Goal: Task Accomplishment & Management: Use online tool/utility

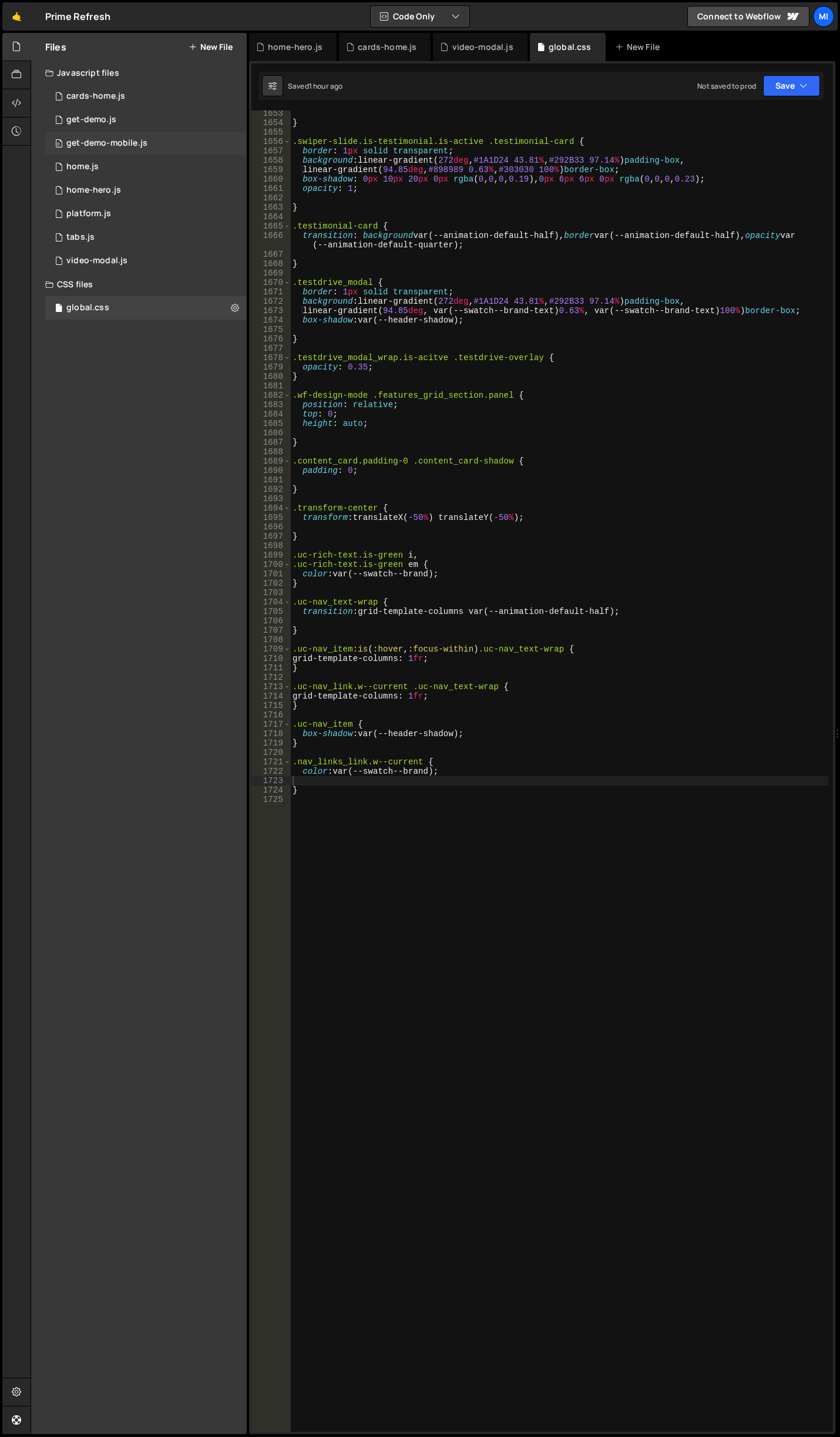
scroll to position [15919, 0]
click at [111, 158] on div "0 home.js 0" at bounding box center [146, 167] width 201 height 24
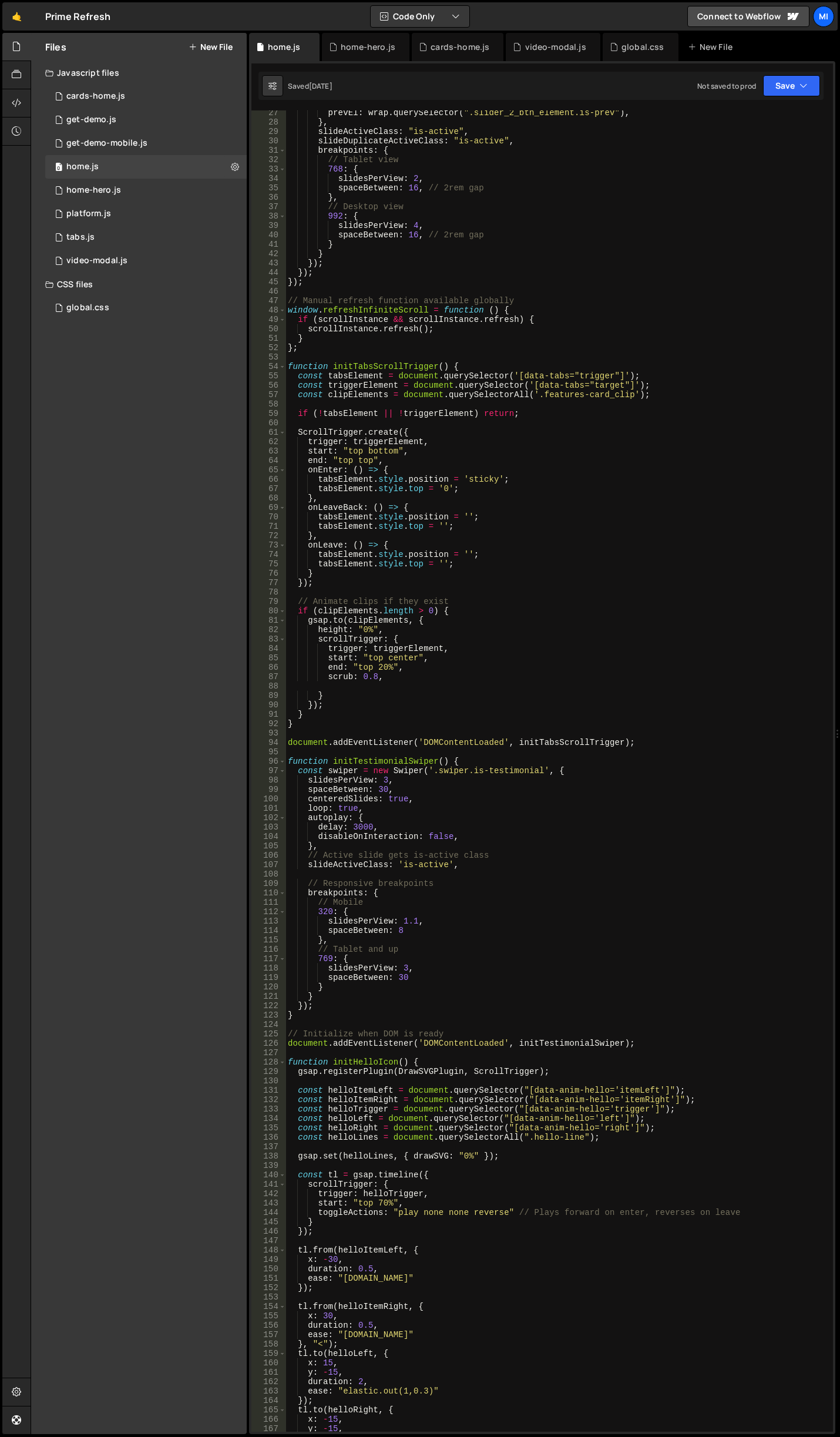
scroll to position [0, 0]
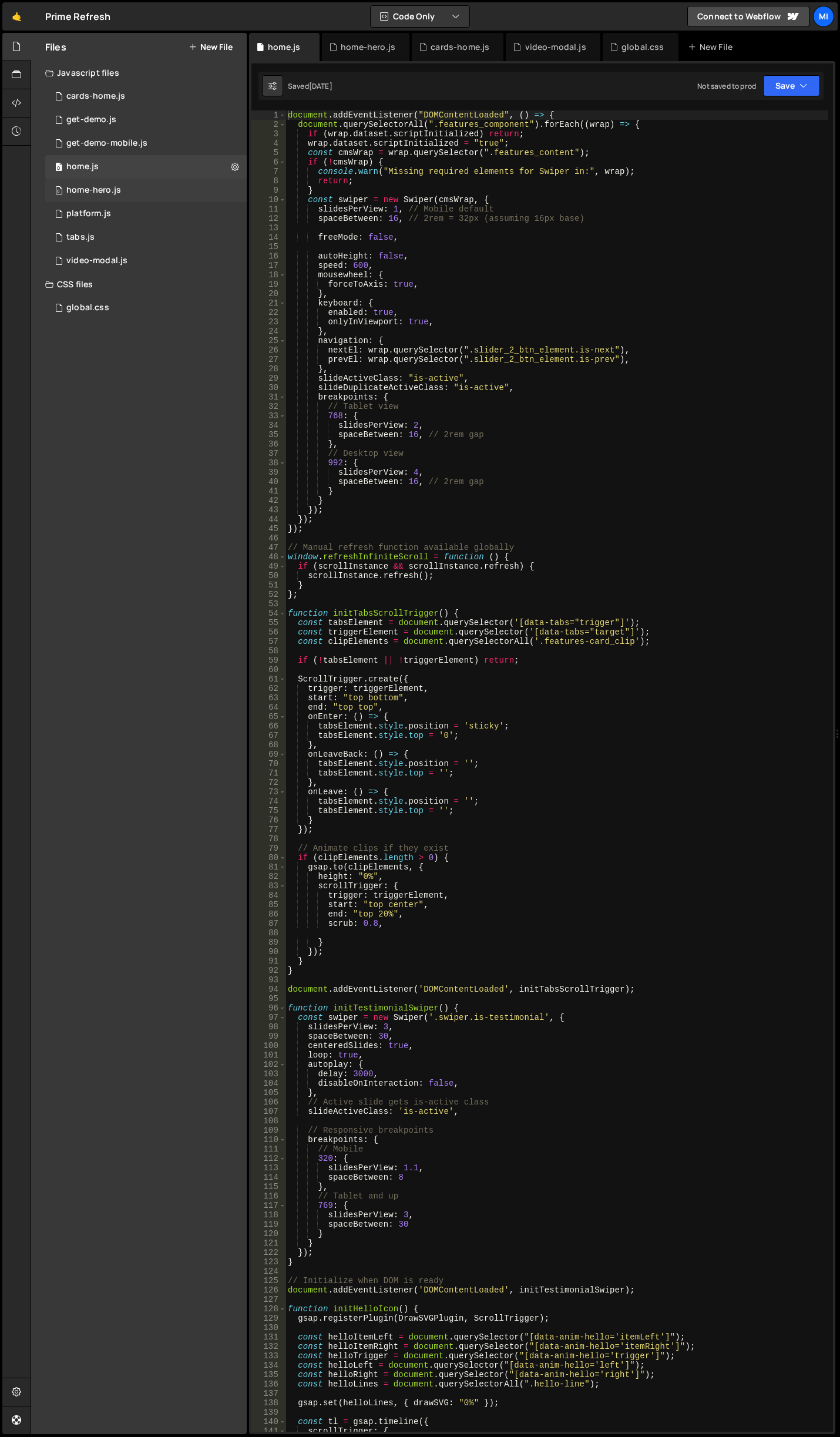
click at [123, 191] on div "0 home-hero.js 0" at bounding box center [146, 191] width 201 height 24
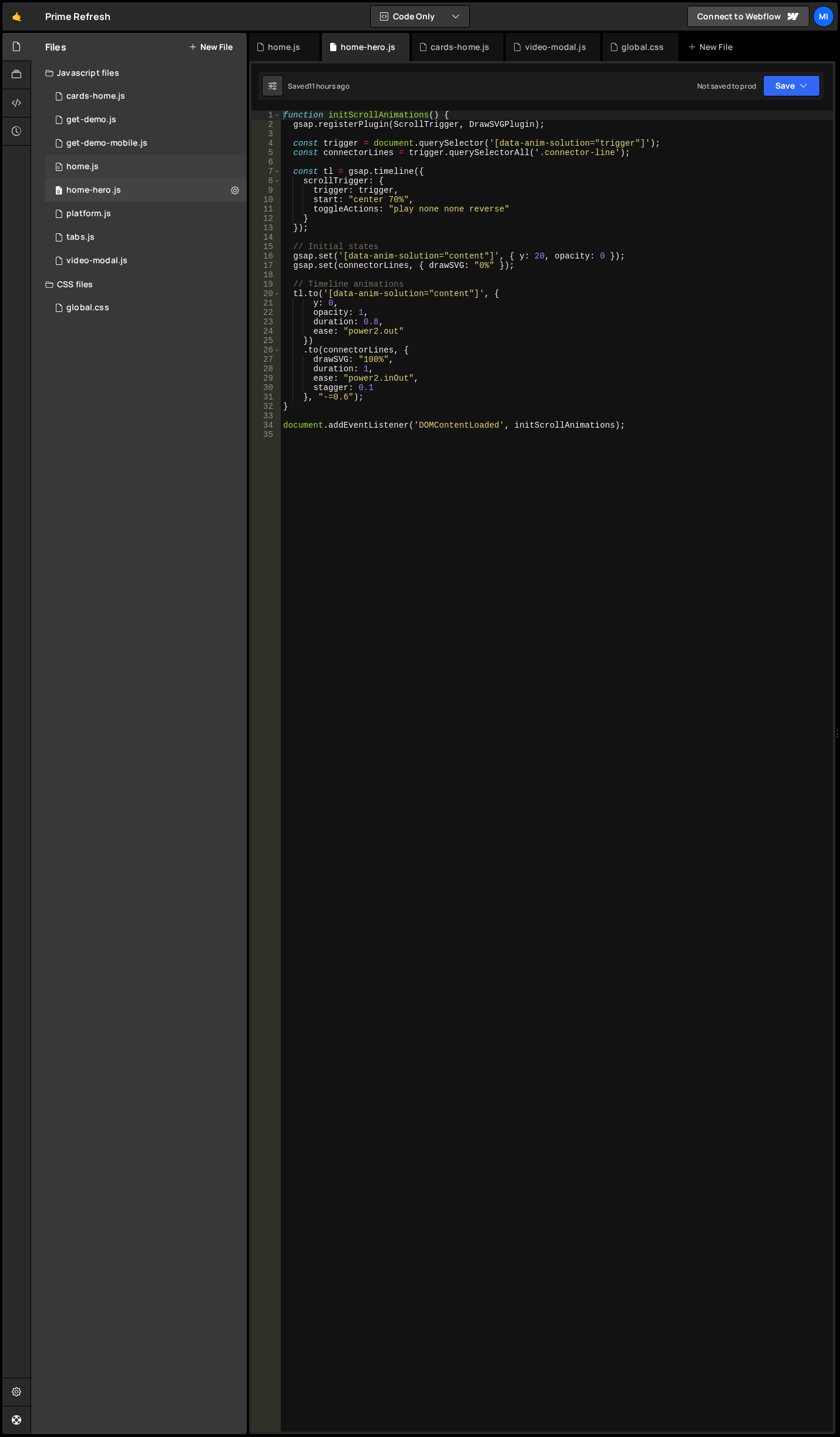
click at [125, 166] on div "0 home.js 0" at bounding box center [146, 167] width 201 height 24
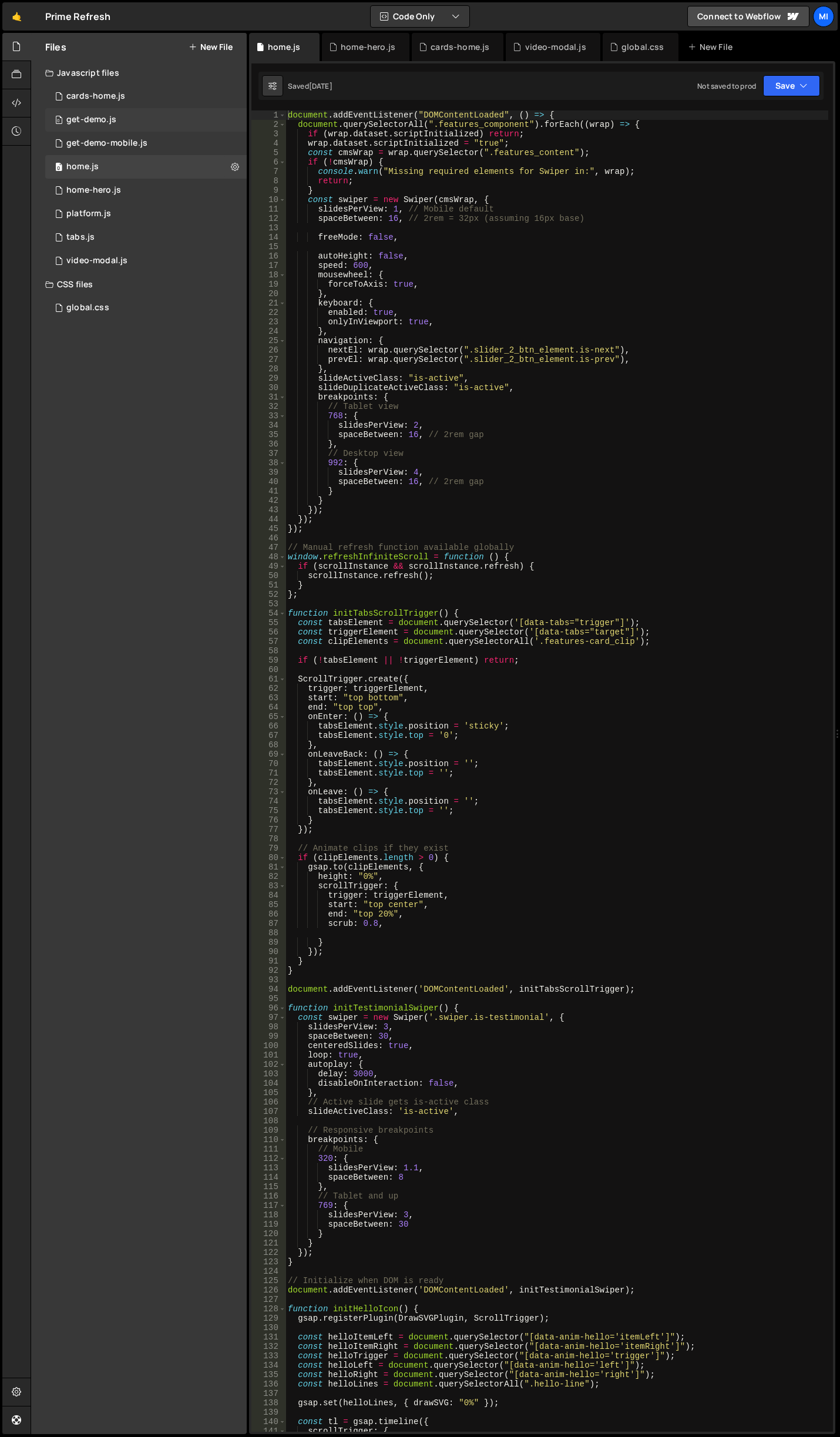
click at [132, 111] on div "0 get-demo.js 0" at bounding box center [146, 120] width 201 height 24
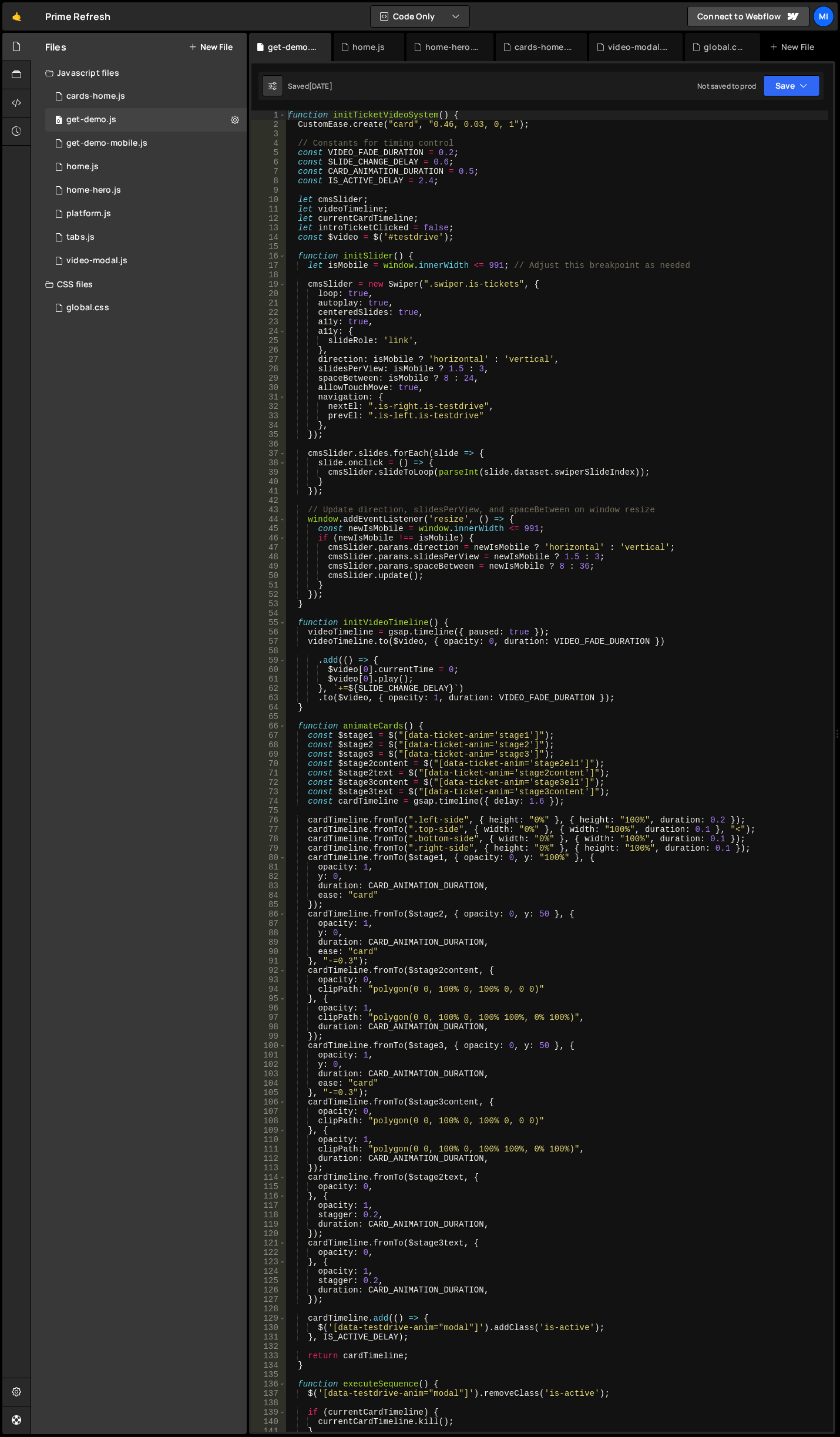
type textarea "// Constants for timing control"
click at [564, 140] on div "function initTicketVideoSystem ( ) { CustomEase . create ( "card" , "0.46, 0.03…" at bounding box center [556, 781] width 543 height 1341
type input "is-testimonial"
click at [362, 40] on div "home.js" at bounding box center [369, 47] width 71 height 28
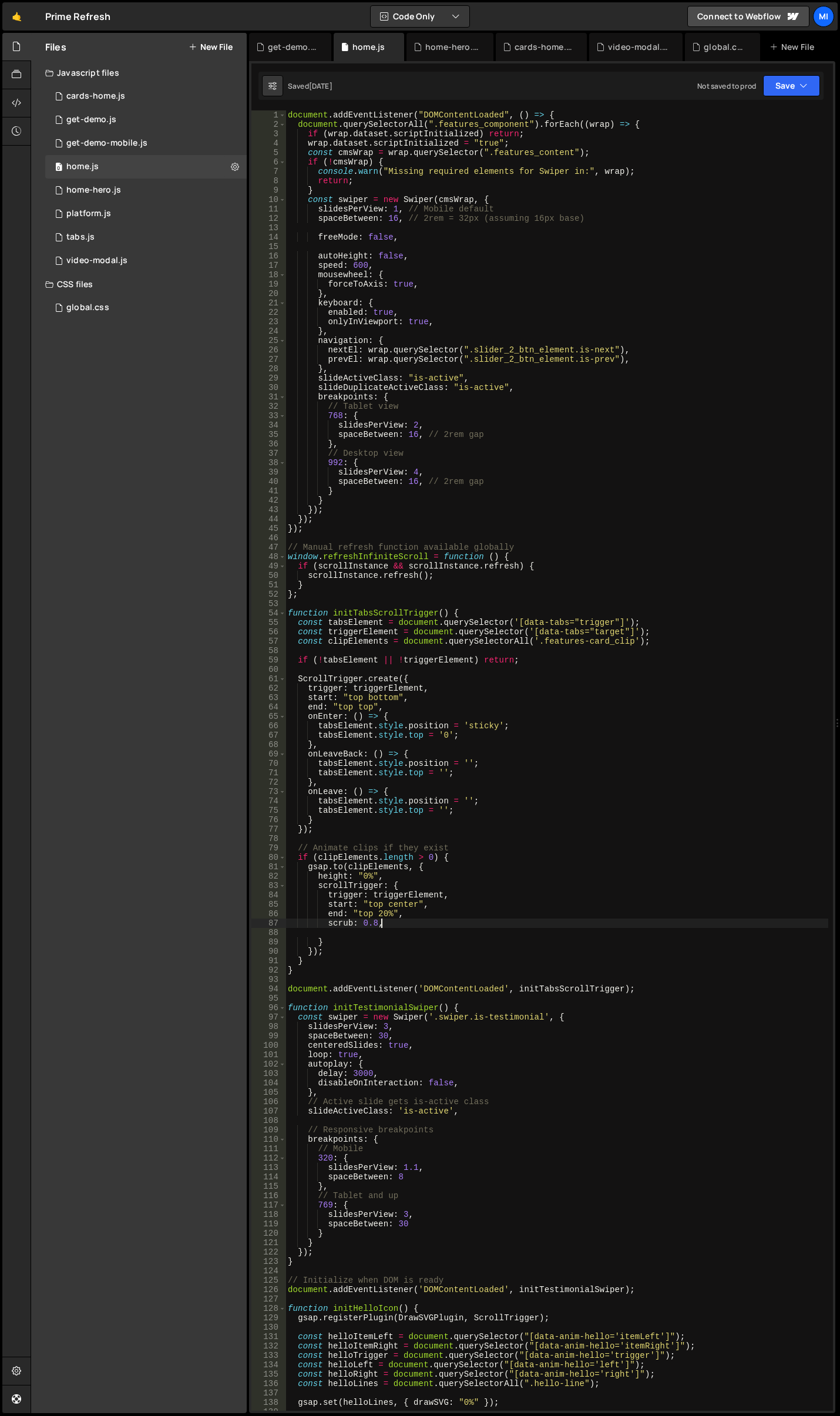
type textarea "scrub: 0.8,"
click at [543, 922] on div "document . addEventListener ( "DOMContentLoaded" , ( ) => { document . querySel…" at bounding box center [556, 770] width 543 height 1319
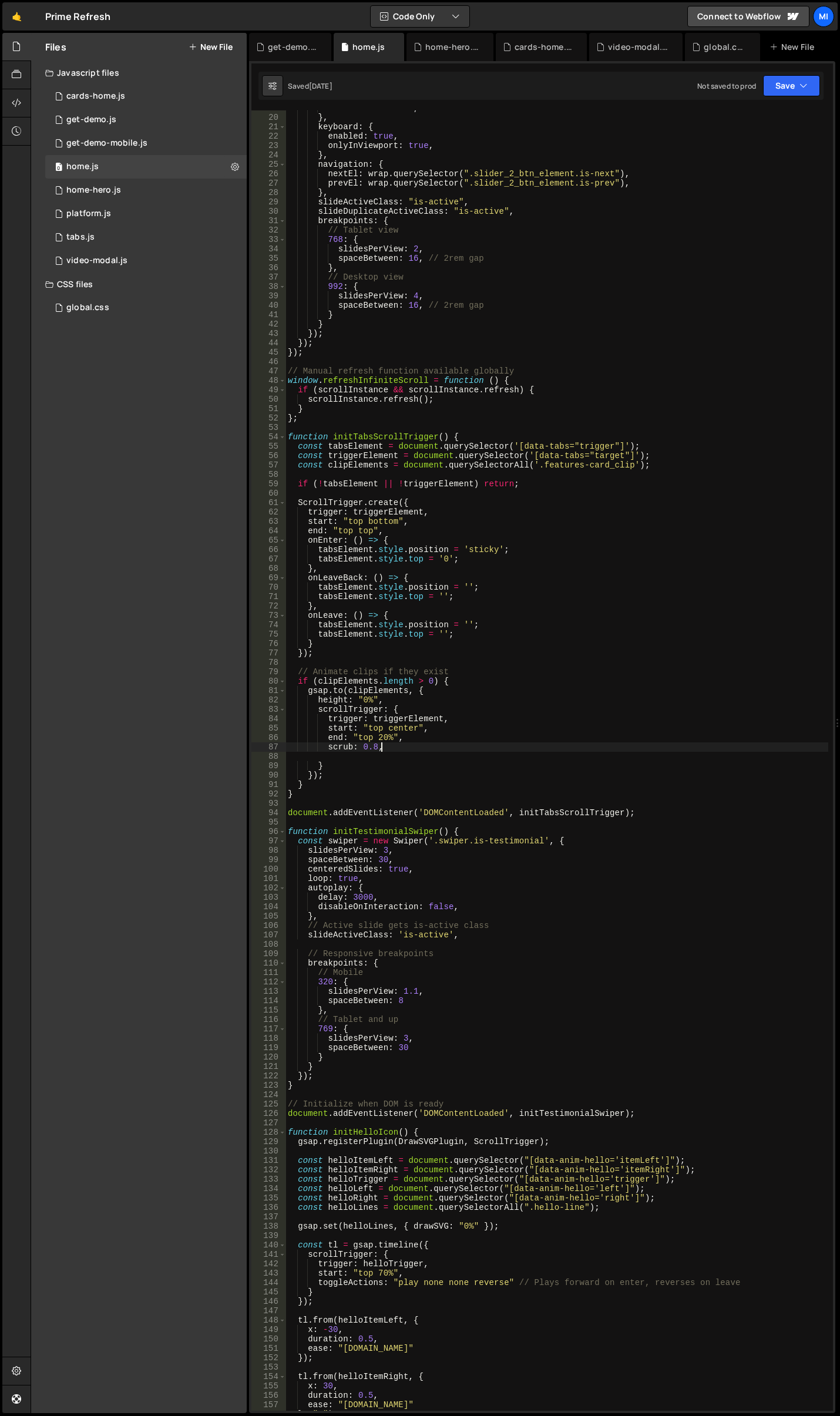
scroll to position [247, 0]
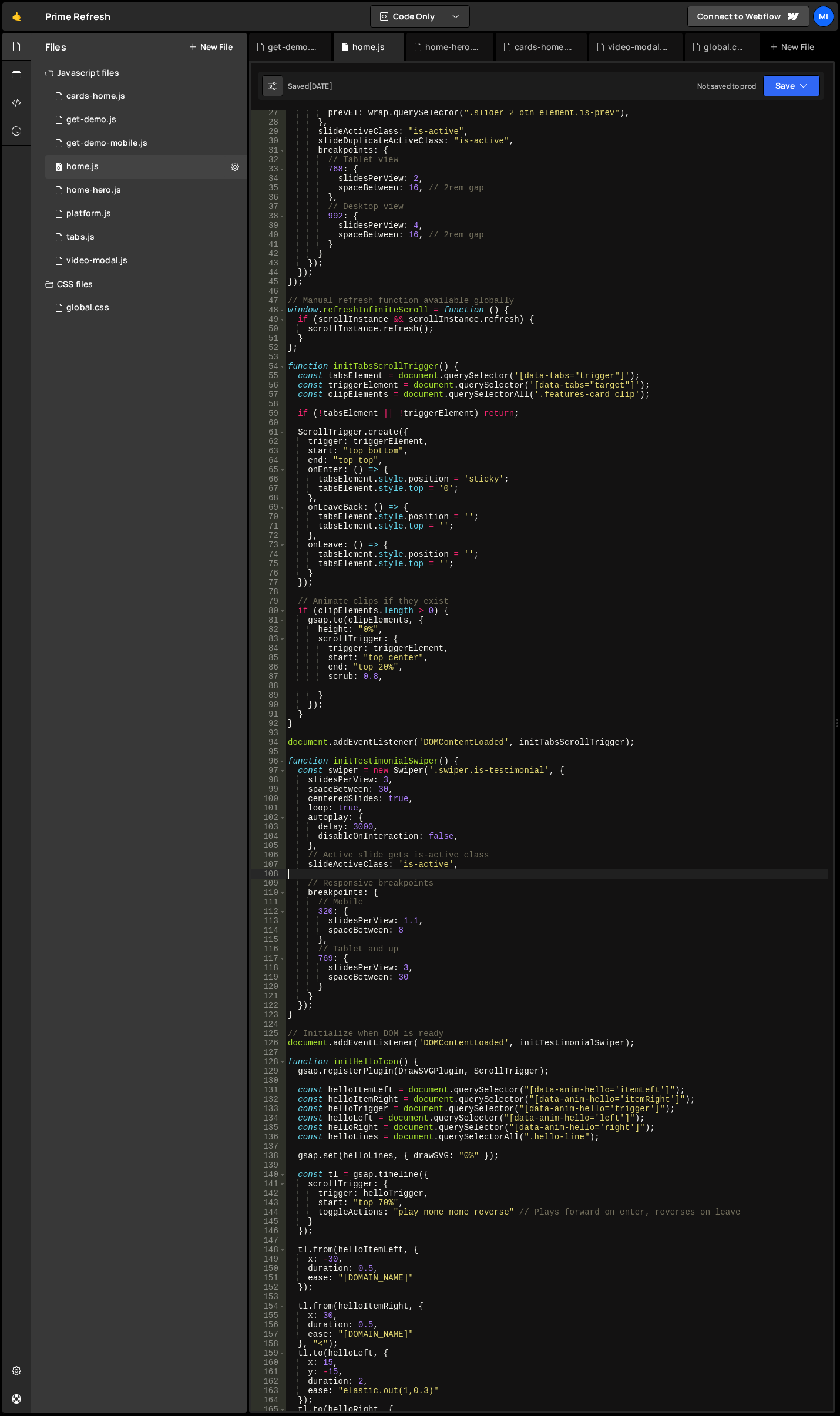
click at [467, 878] on div "prevEl : wrap . querySelector ( ".slider_2_btn_element.is-prev" ) , } , slideAc…" at bounding box center [556, 767] width 543 height 1319
click at [430, 47] on div "home-hero.js" at bounding box center [452, 46] width 54 height 12
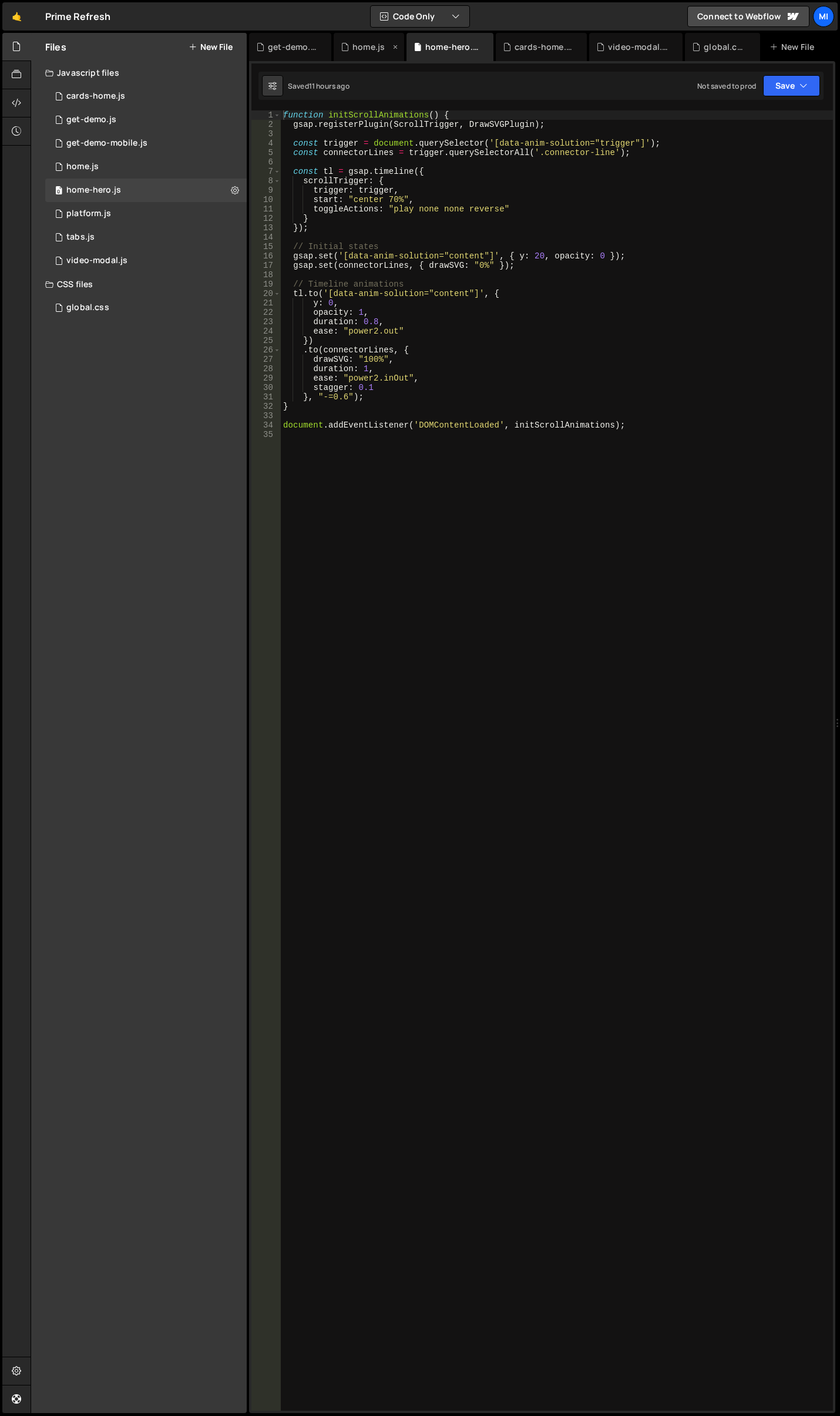
click at [386, 49] on div "home.js" at bounding box center [365, 46] width 49 height 12
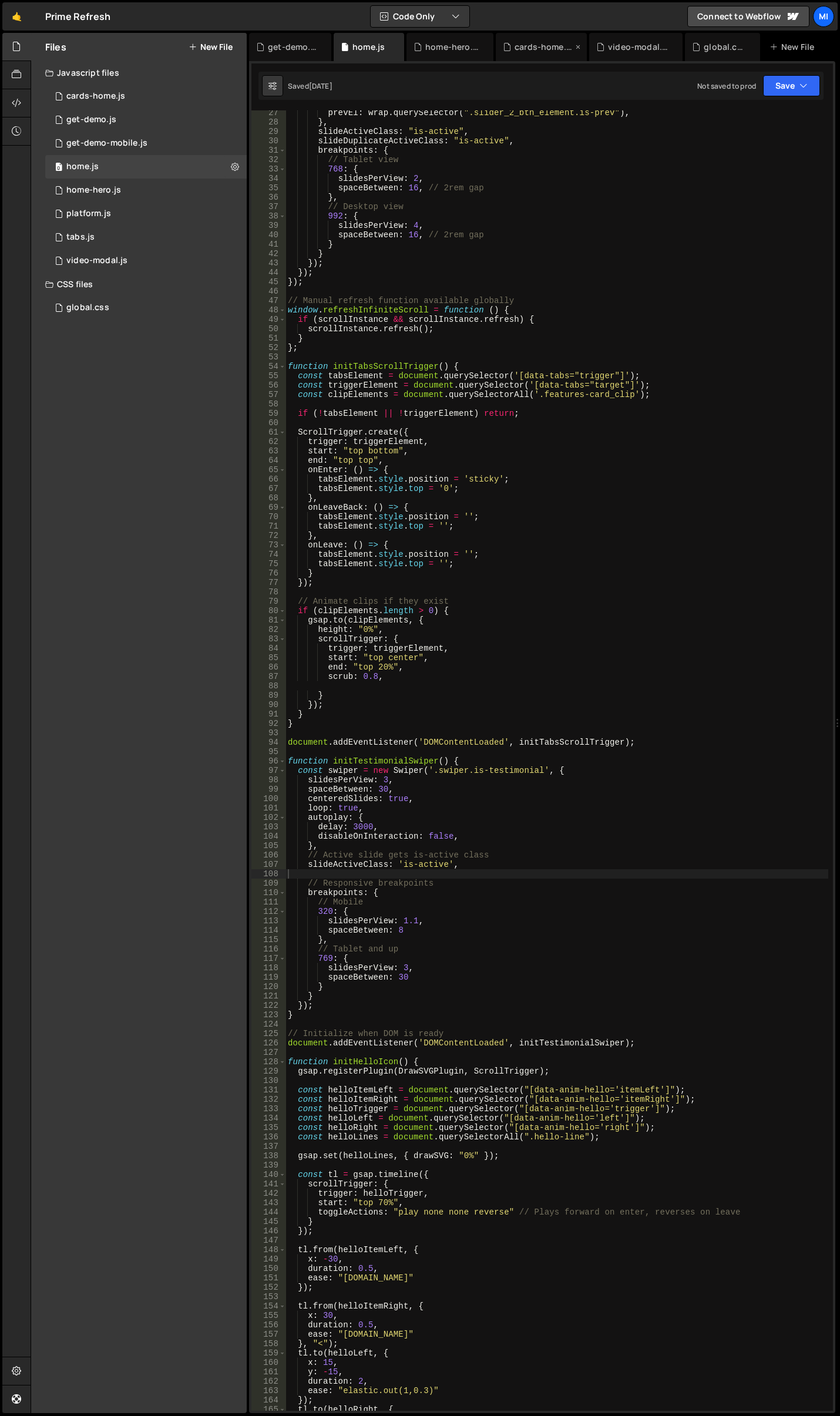
click at [533, 45] on div "cards-home.js" at bounding box center [544, 46] width 58 height 12
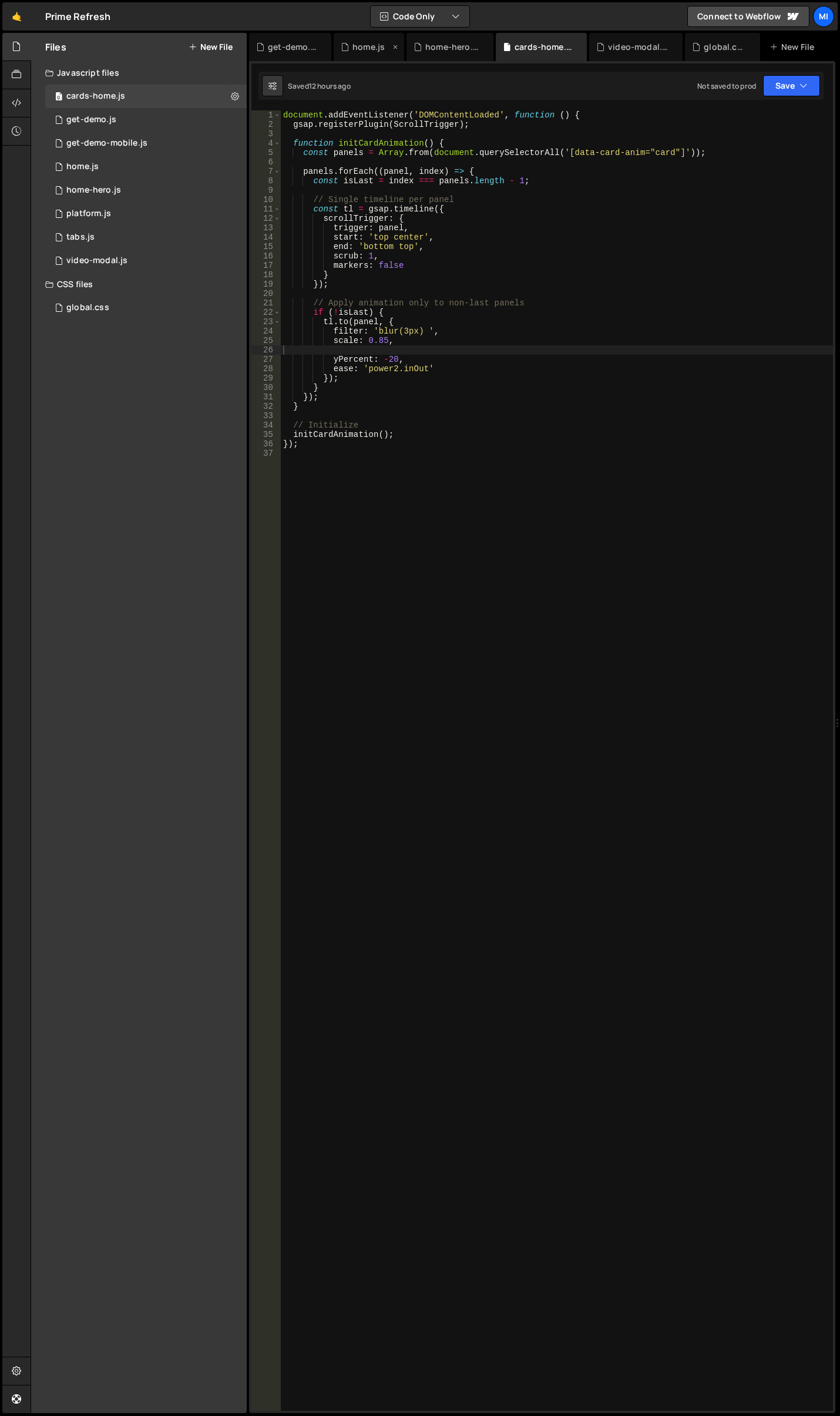
click at [369, 46] on div "home.js" at bounding box center [368, 46] width 32 height 12
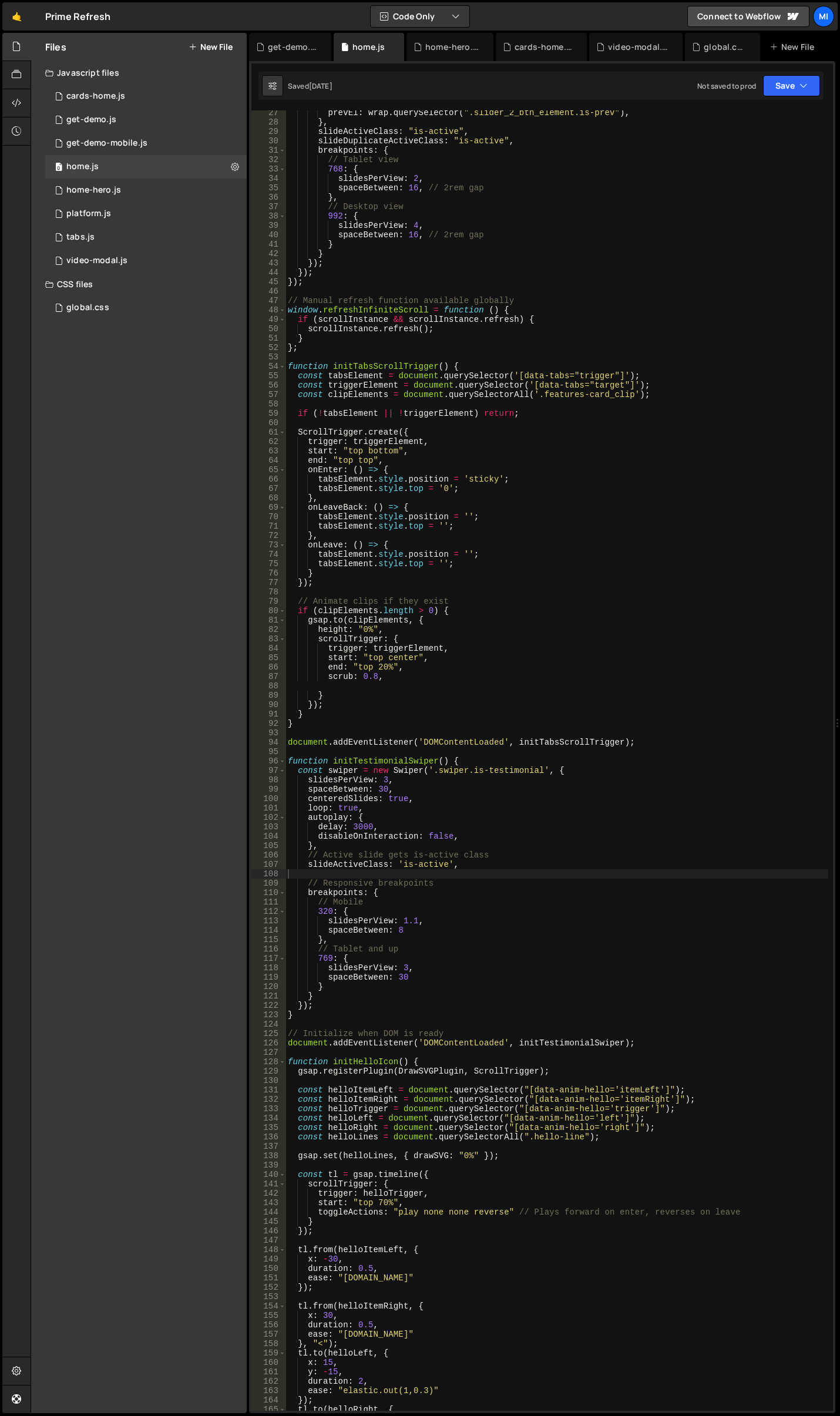
type textarea "},"
click at [340, 847] on div "prevEl : wrap . querySelector ( ".slider_2_btn_element.is-prev" ) , } , slideAc…" at bounding box center [556, 767] width 543 height 1319
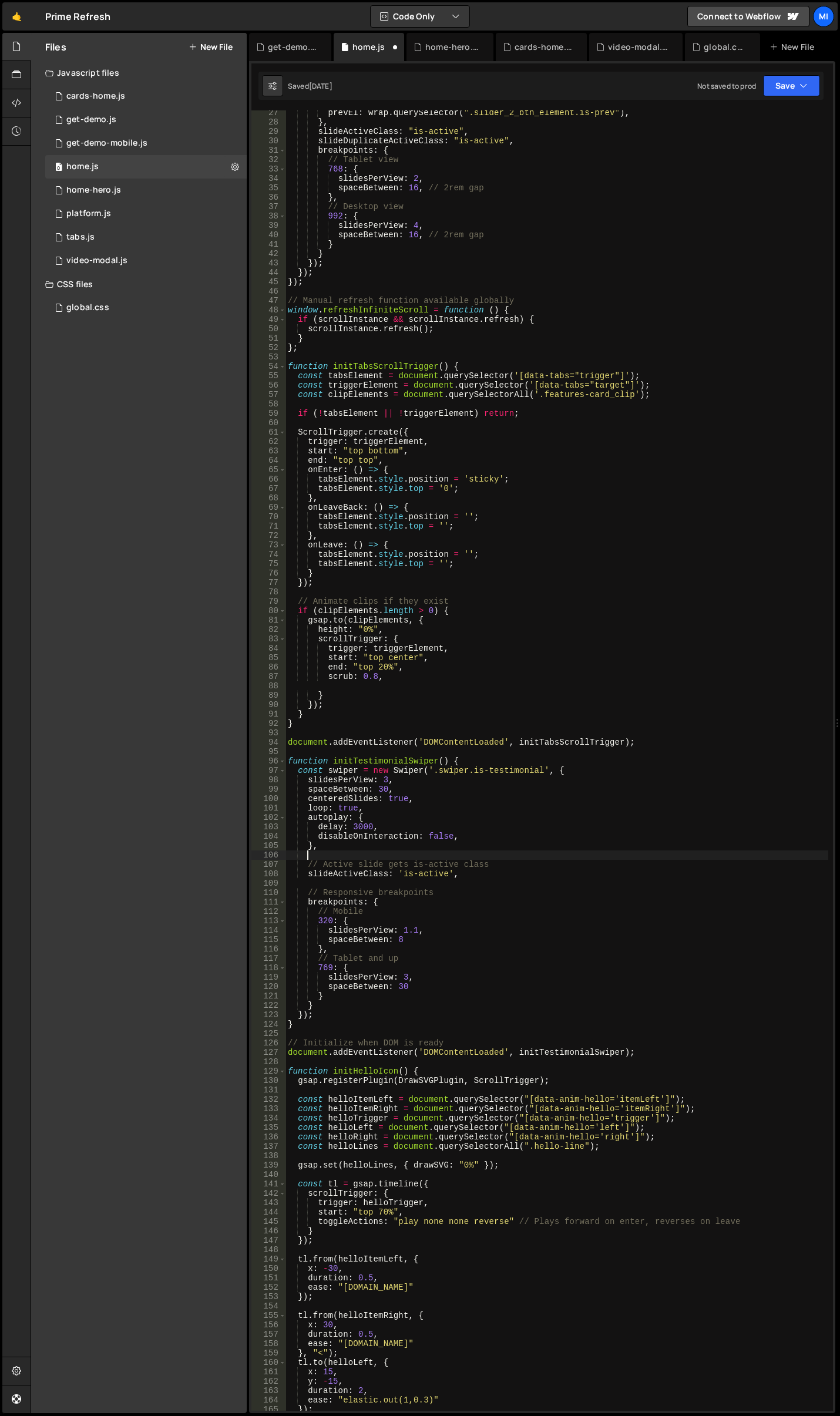
scroll to position [0, 1]
paste textarea "},"
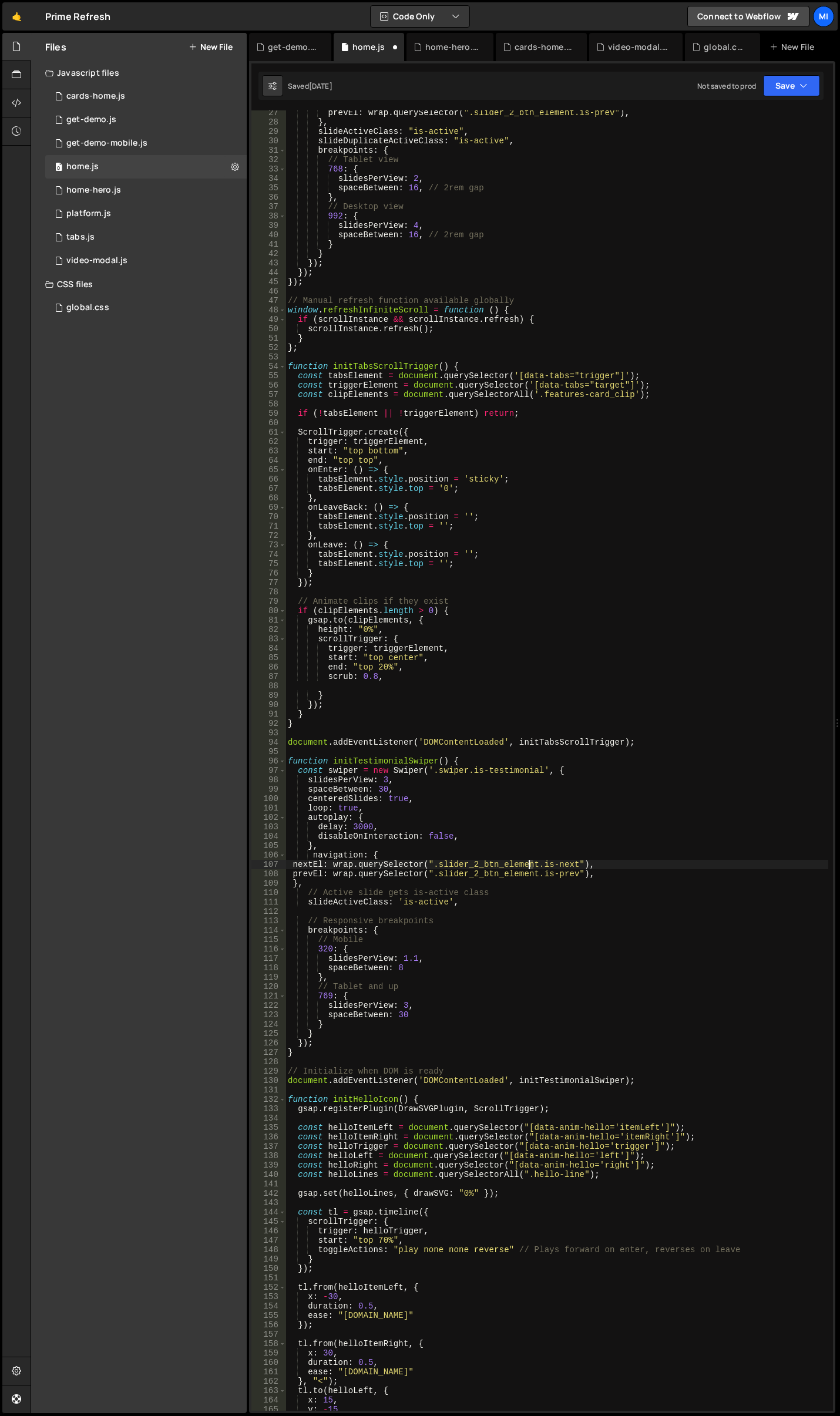
drag, startPoint x: 534, startPoint y: 866, endPoint x: 468, endPoint y: 843, distance: 69.9
click at [491, 864] on div "prevEl : wrap . querySelector ( ".slider_2_btn_element.is-prev" ) , } , slideAc…" at bounding box center [556, 767] width 543 height 1319
drag, startPoint x: 437, startPoint y: 864, endPoint x: 531, endPoint y: 864, distance: 94.0
click at [531, 864] on div "prevEl : wrap . querySelector ( ".slider_2_btn_element.is-prev" ) , } , slideAc…" at bounding box center [556, 767] width 543 height 1319
paste textarea "olutions_content_swiper_butto"
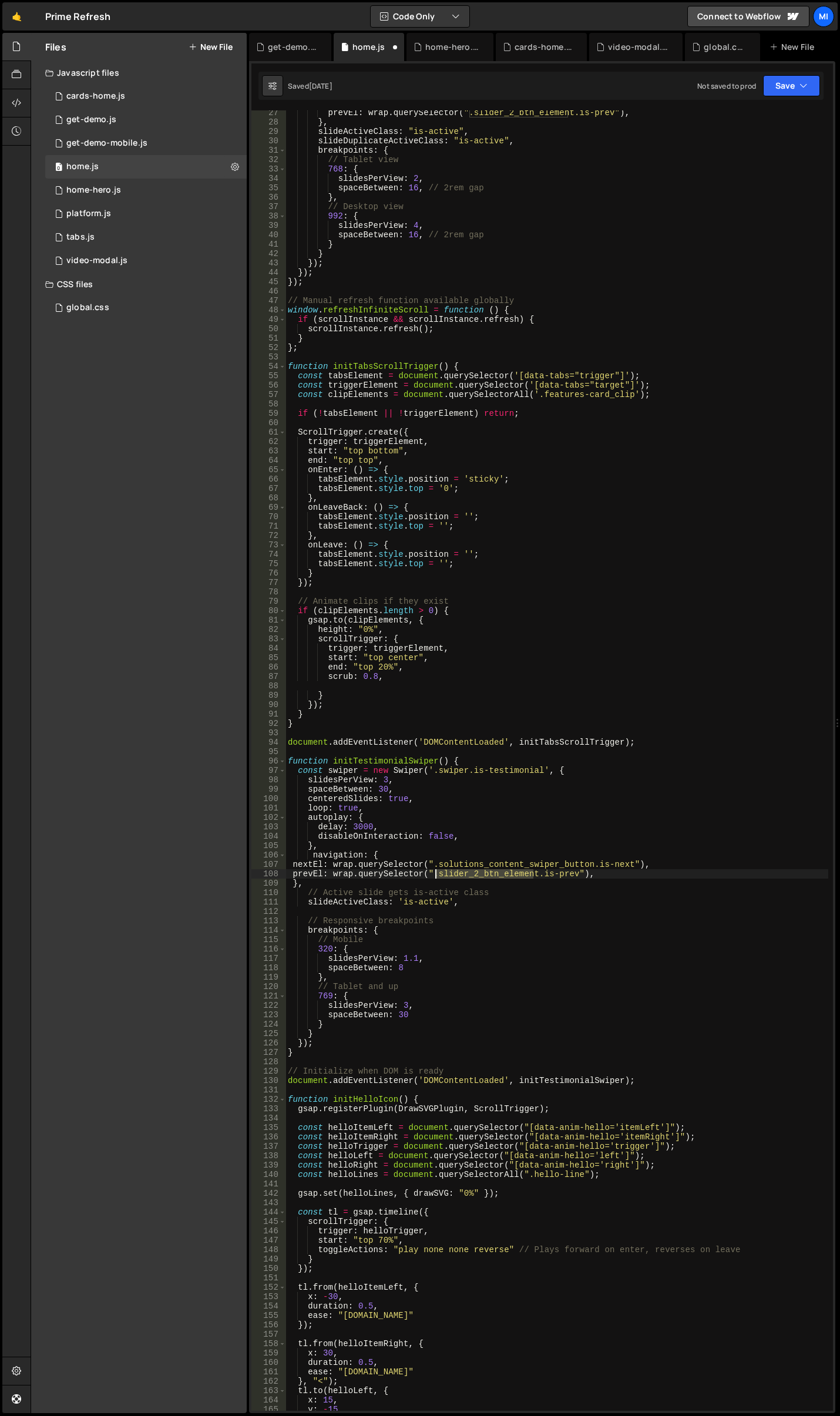
drag, startPoint x: 535, startPoint y: 871, endPoint x: 435, endPoint y: 874, distance: 100.0
click at [435, 874] on div "prevEl : wrap . querySelector ( ".slider_2_btn_element.is-prev" ) , } , slideAc…" at bounding box center [556, 767] width 543 height 1319
paste textarea "olutions_content_swiper_button"
type textarea "prevEl: wrap.querySelector(".solutions_content_swiper_button.is-prev"),"
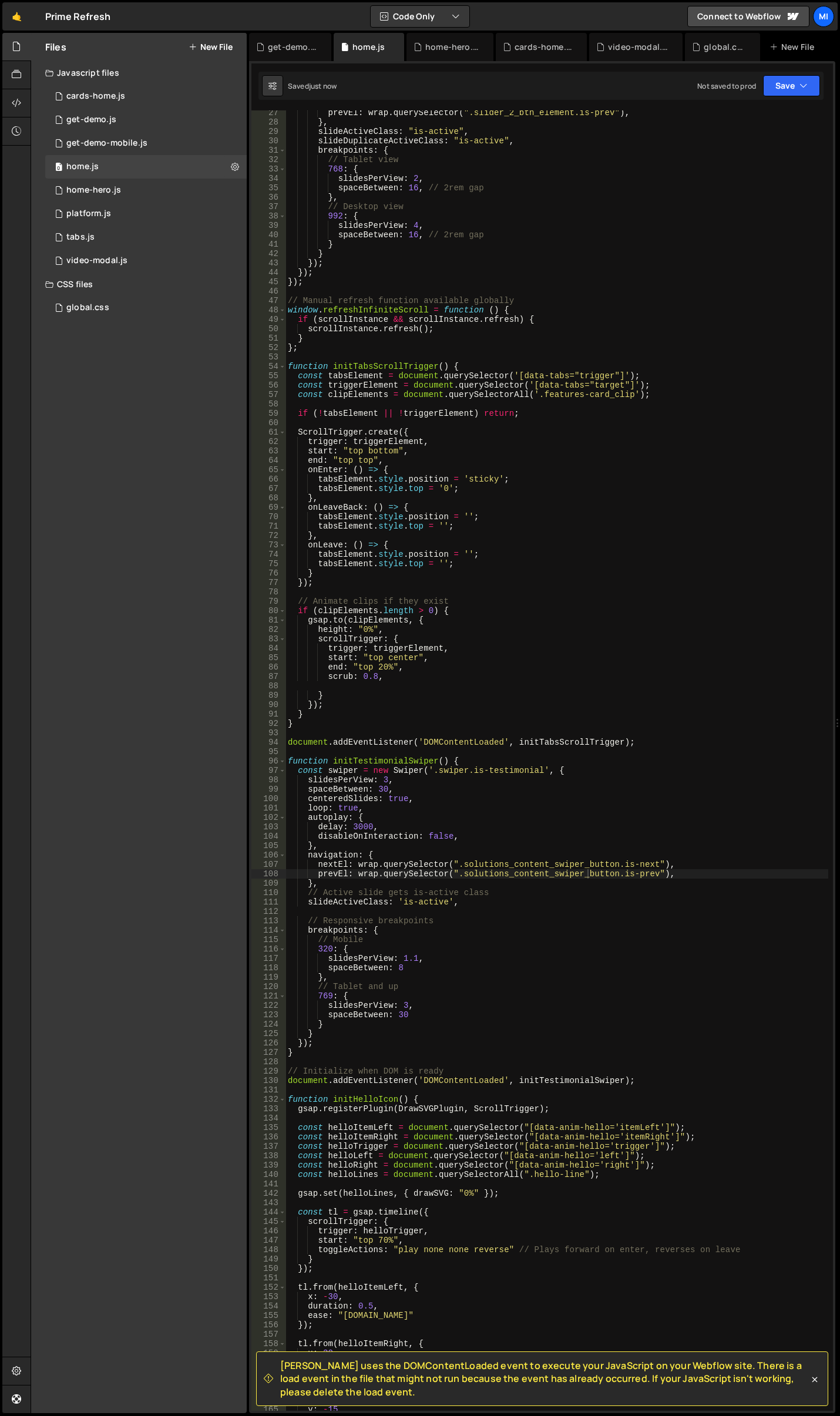
click at [622, 913] on div "prevEl : wrap . querySelector ( ".slider_2_btn_element.is-prev" ) , } , slideAc…" at bounding box center [556, 767] width 543 height 1319
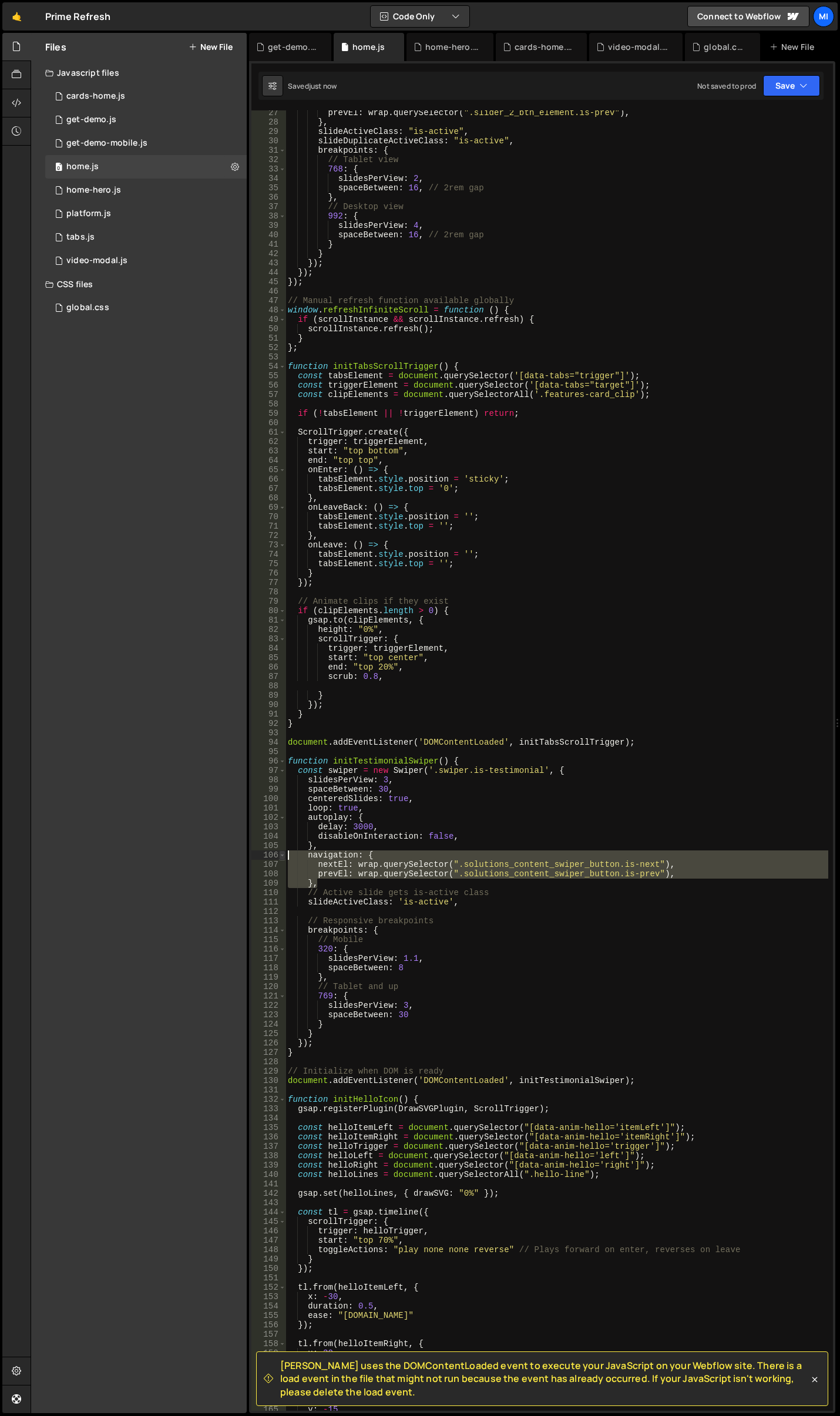
drag, startPoint x: 324, startPoint y: 885, endPoint x: 281, endPoint y: 857, distance: 51.3
click at [281, 857] on div "27 28 29 30 31 32 33 34 35 36 37 38 39 40 41 42 43 44 45 46 47 48 49 50 51 52 5…" at bounding box center [542, 760] width 581 height 1300
type textarea "navigation: { nextEl: wrap.querySelector(".solutions_content_swiper_button.is-n…"
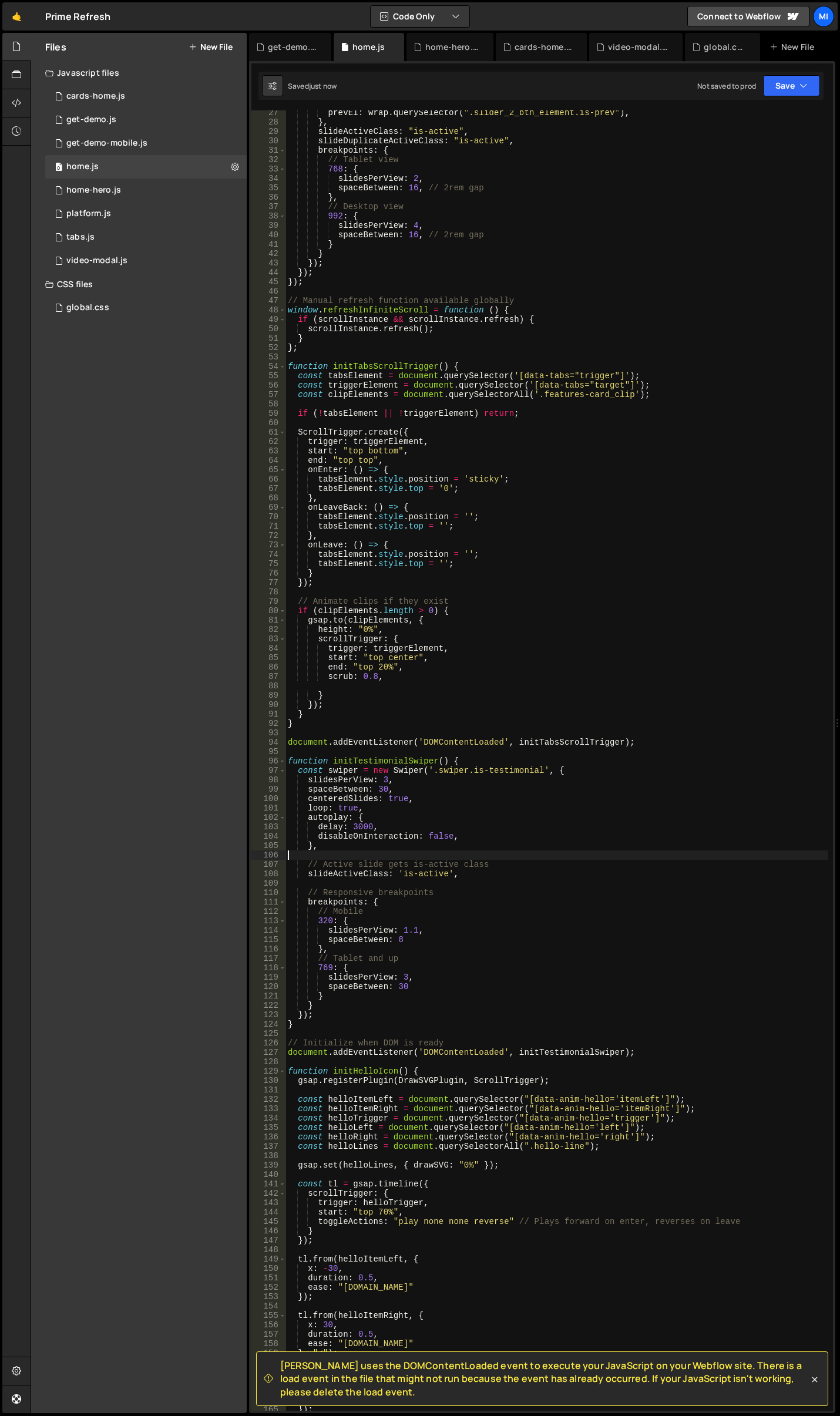
click at [357, 855] on div "prevEl : wrap . querySelector ( ".slider_2_btn_element.is-prev" ) , } , slideAc…" at bounding box center [556, 767] width 543 height 1319
paste textarea "},"
type textarea "},"
click at [415, 808] on div "prevEl : wrap . querySelector ( ".slider_2_btn_element.is-prev" ) , } , slideAc…" at bounding box center [556, 767] width 543 height 1319
click at [468, 878] on div "prevEl : wrap . querySelector ( ".slider_2_btn_element.is-prev" ) , } , slideAc…" at bounding box center [556, 767] width 543 height 1319
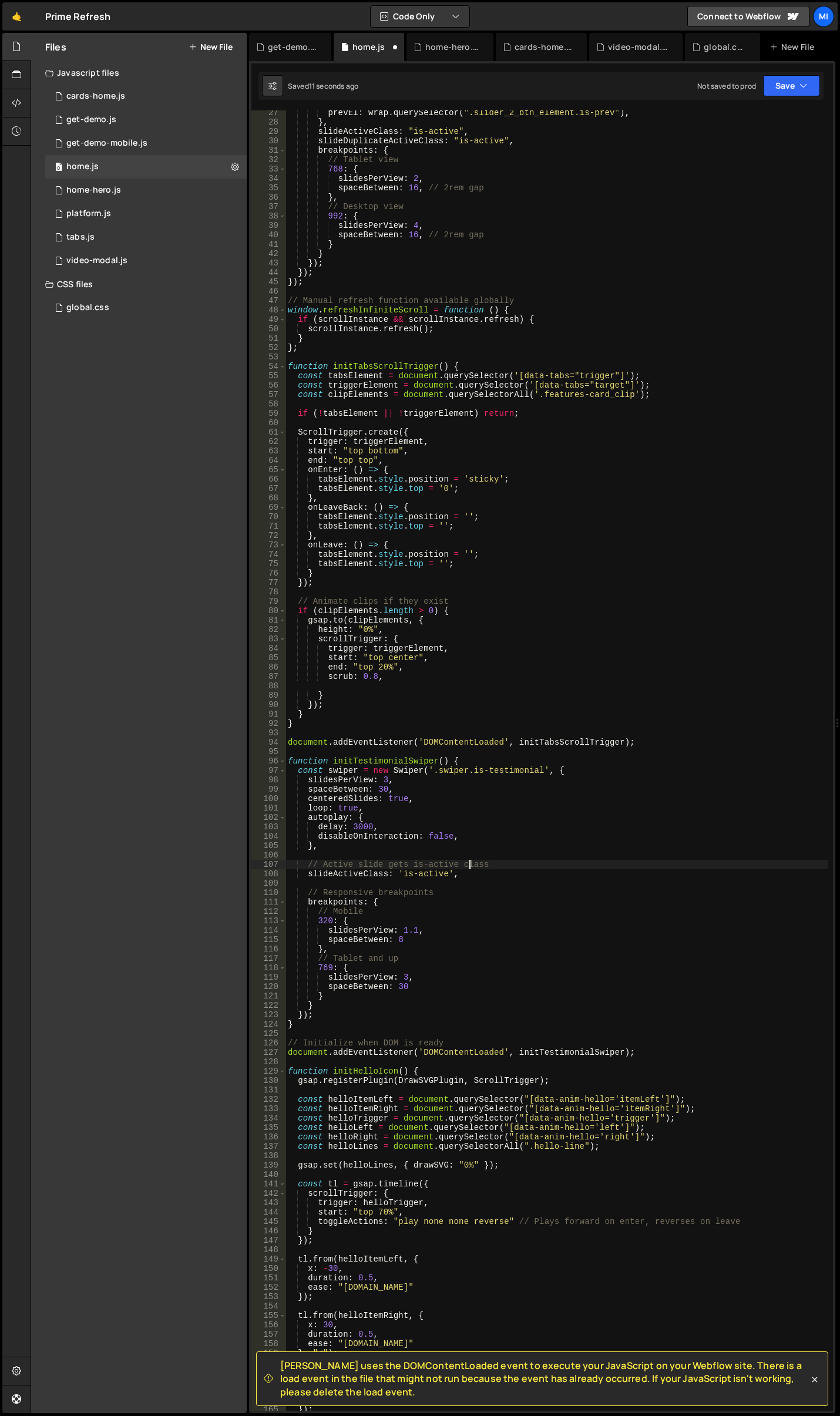
click at [471, 864] on div "prevEl : wrap . querySelector ( ".slider_2_btn_element.is-prev" ) , } , slideAc…" at bounding box center [556, 767] width 543 height 1319
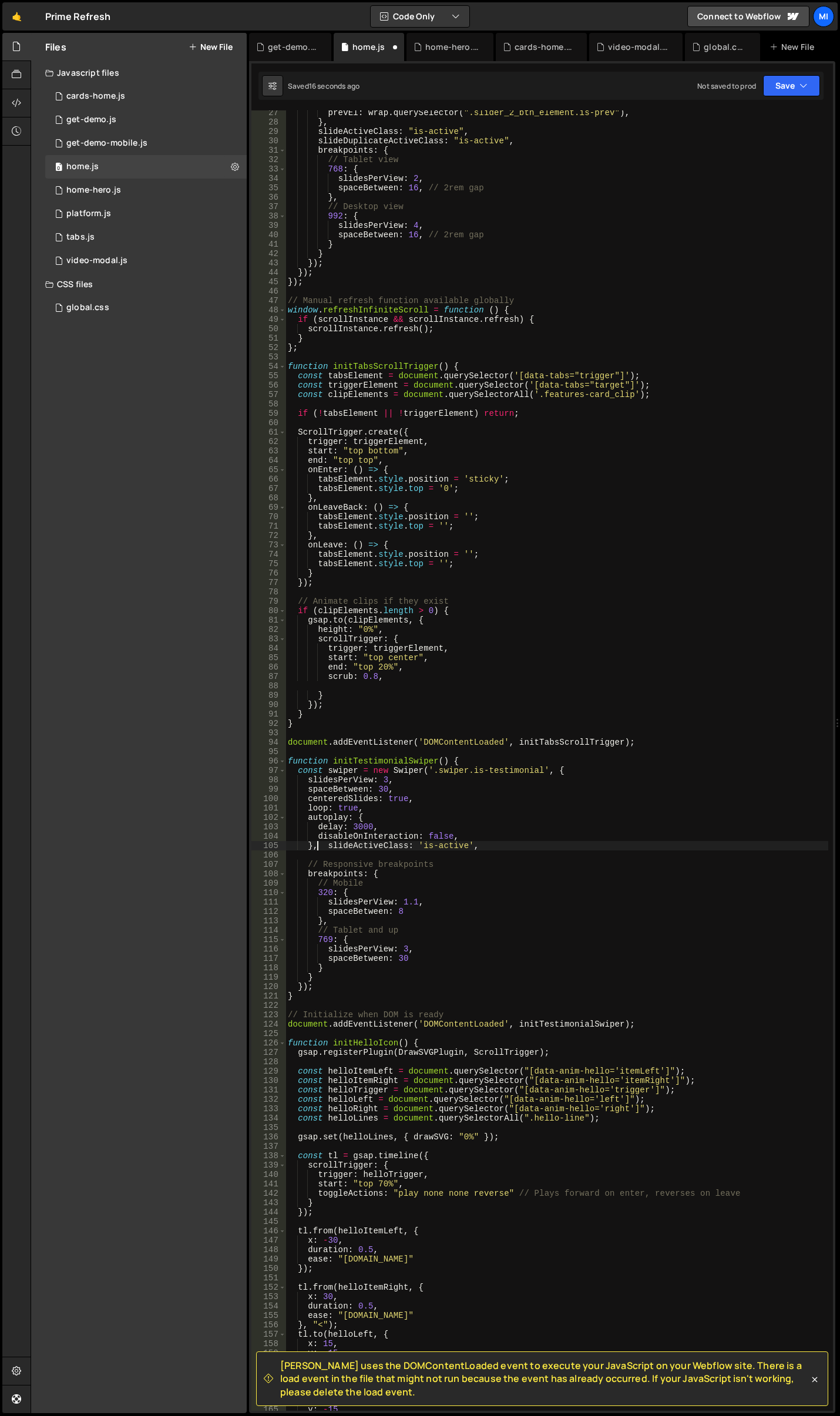
type textarea "slideActiveClass: 'is-active',"
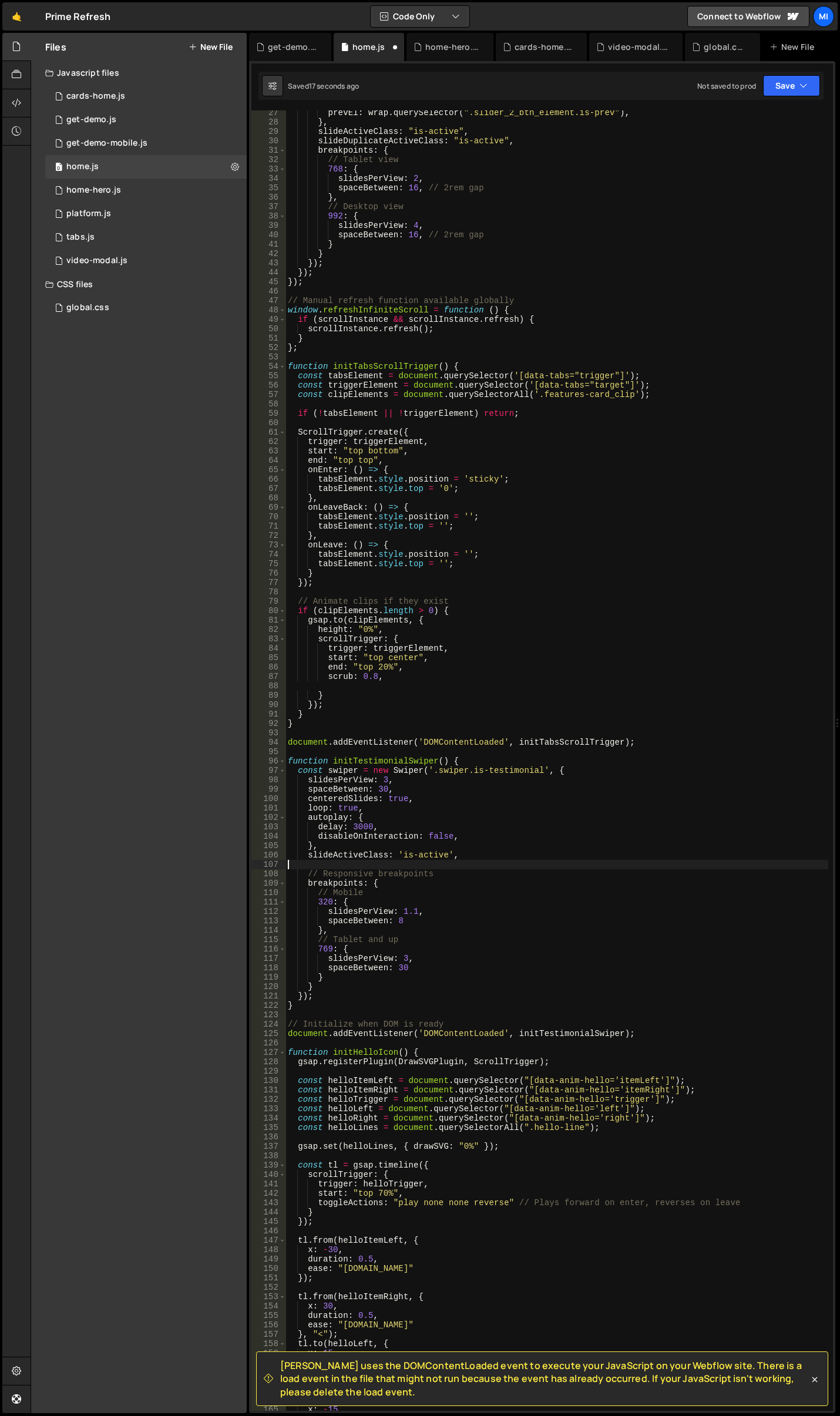
click at [472, 864] on div "prevEl : wrap . querySelector ( ".slider_2_btn_element.is-prev" ) , } , slideAc…" at bounding box center [556, 767] width 543 height 1319
click at [472, 858] on div "prevEl : wrap . querySelector ( ".slider_2_btn_element.is-prev" ) , } , slideAc…" at bounding box center [556, 767] width 543 height 1319
type textarea "slideActiveClass: 'is-active',"
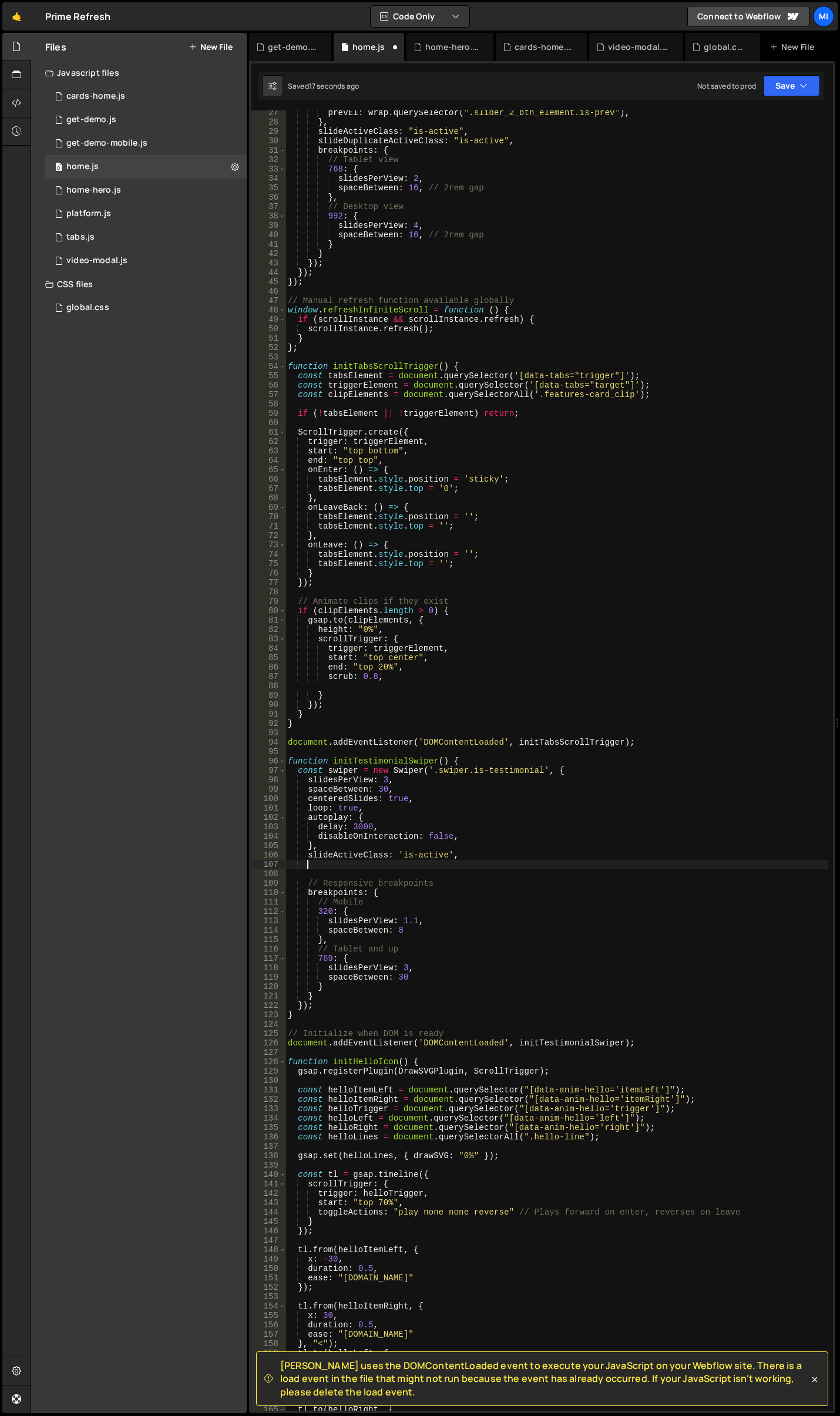
scroll to position [0, 1]
paste textarea "},"
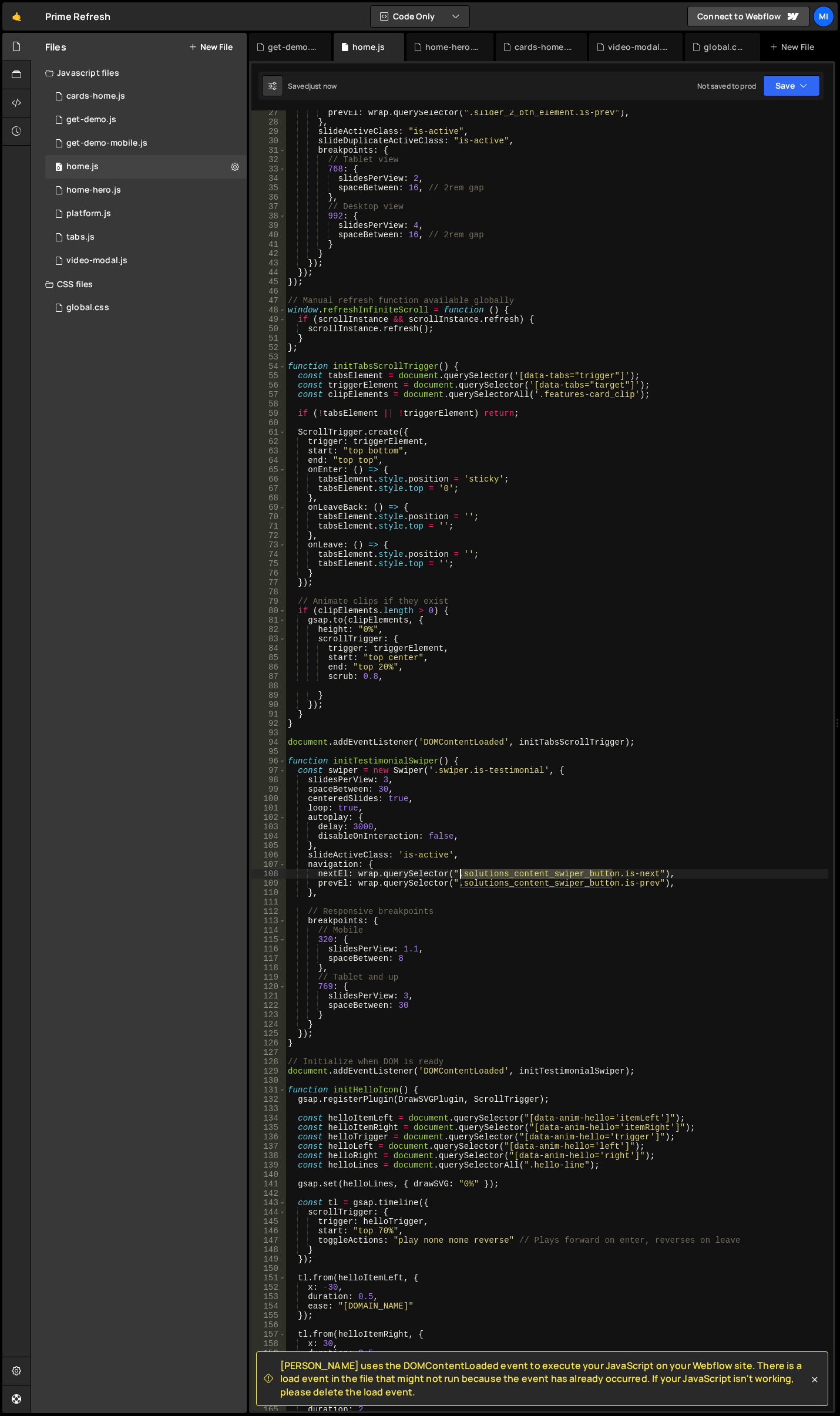
drag, startPoint x: 611, startPoint y: 875, endPoint x: 461, endPoint y: 874, distance: 150.0
click at [461, 874] on div "prevEl : wrap . querySelector ( ".slider_2_btn_element.is-prev" ) , } , slideAc…" at bounding box center [556, 767] width 543 height 1319
drag, startPoint x: 611, startPoint y: 883, endPoint x: 454, endPoint y: 883, distance: 157.0
click at [454, 883] on div "prevEl : wrap . querySelector ( ".slider_2_btn_element.is-prev" ) , } , slideAc…" at bounding box center [556, 767] width 543 height 1319
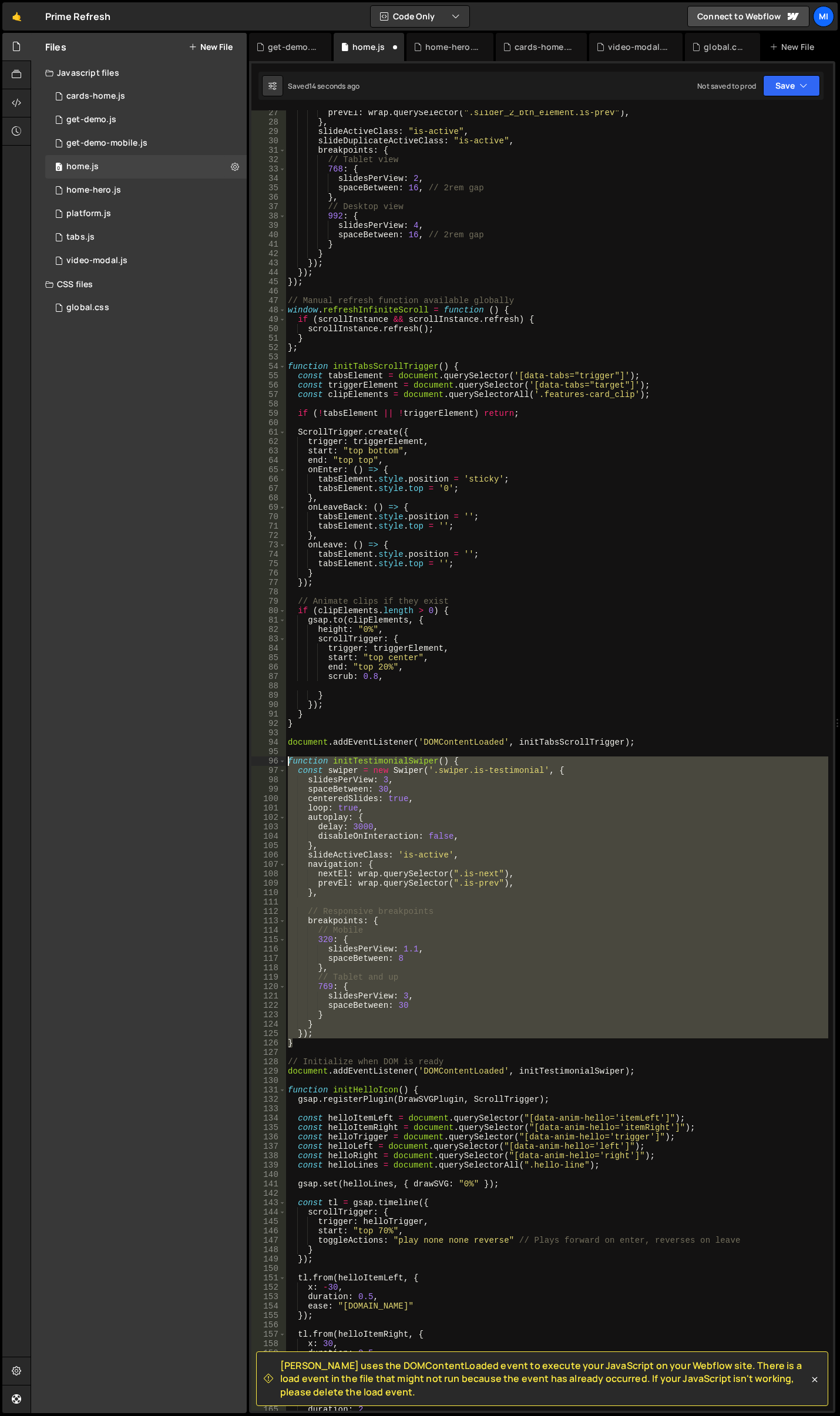
drag, startPoint x: 299, startPoint y: 1041, endPoint x: 200, endPoint y: 759, distance: 298.9
click at [200, 759] on div "Files New File Javascript files 0 cards-home.js 0 0 get-demo.js 0 0 get-demo-mo…" at bounding box center [435, 723] width 809 height 1381
type textarea "function initTestimonialSwiper() { const swiper = new Swiper('.swiper.is-testim…"
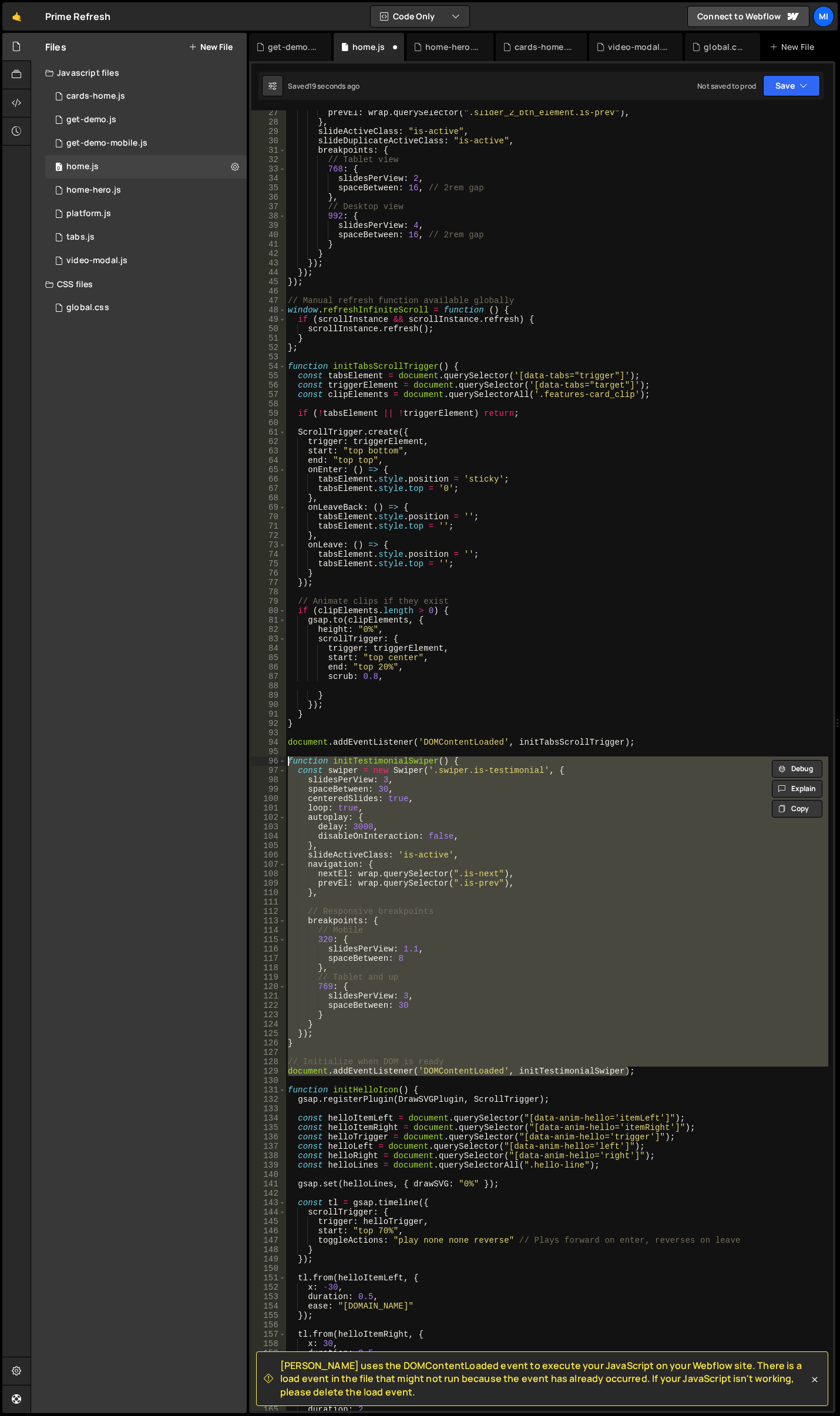
drag, startPoint x: 636, startPoint y: 1070, endPoint x: 245, endPoint y: 757, distance: 500.8
click at [245, 757] on div "Files New File Javascript files 0 cards-home.js 0 0 get-demo.js 0 0 get-demo-mo…" at bounding box center [435, 723] width 809 height 1381
drag, startPoint x: 643, startPoint y: 1083, endPoint x: 641, endPoint y: 1073, distance: 10.2
click at [643, 1083] on div "prevEl : wrap . querySelector ( ".slider_2_btn_element.is-prev" ) , } , slideAc…" at bounding box center [556, 767] width 543 height 1319
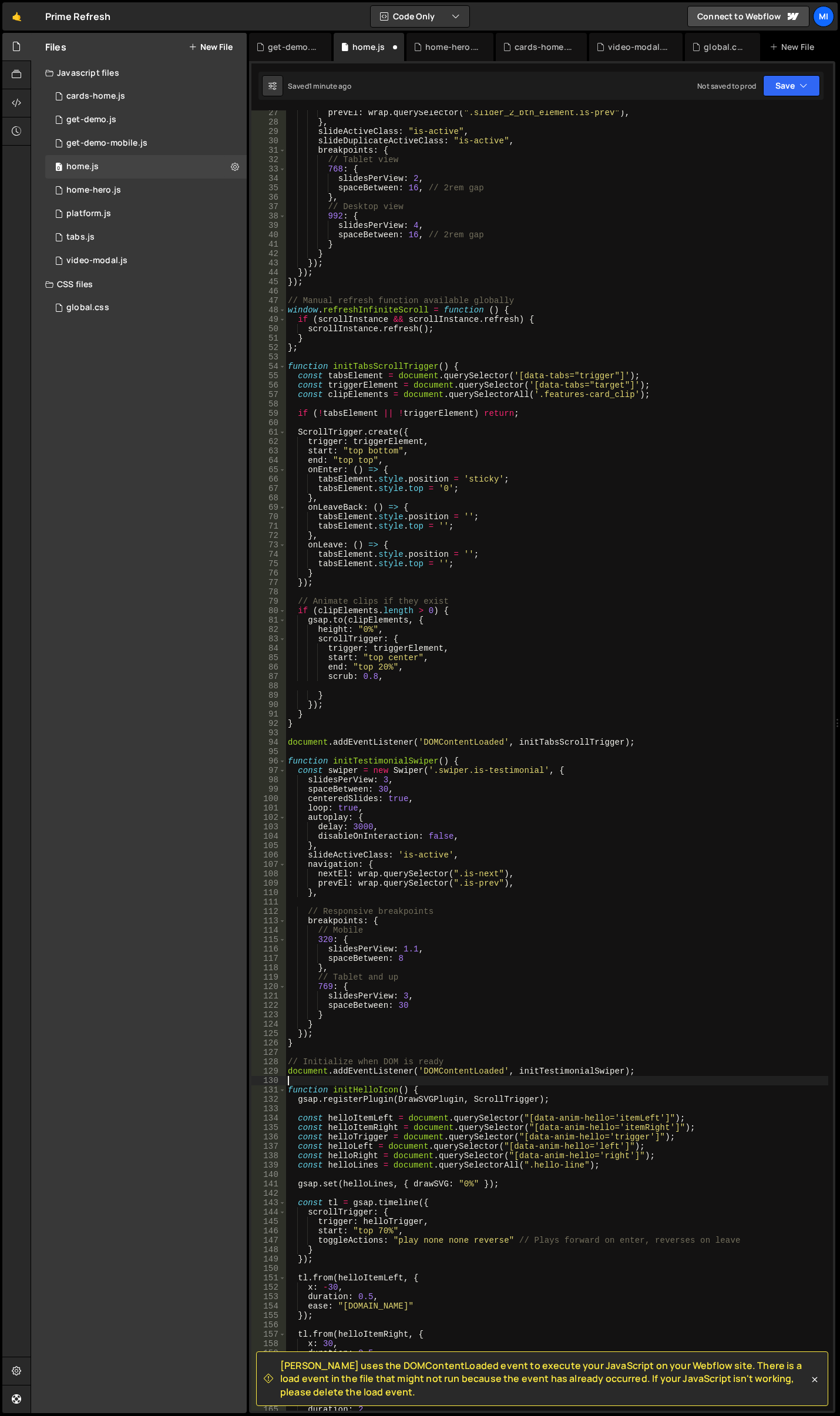
scroll to position [0, 0]
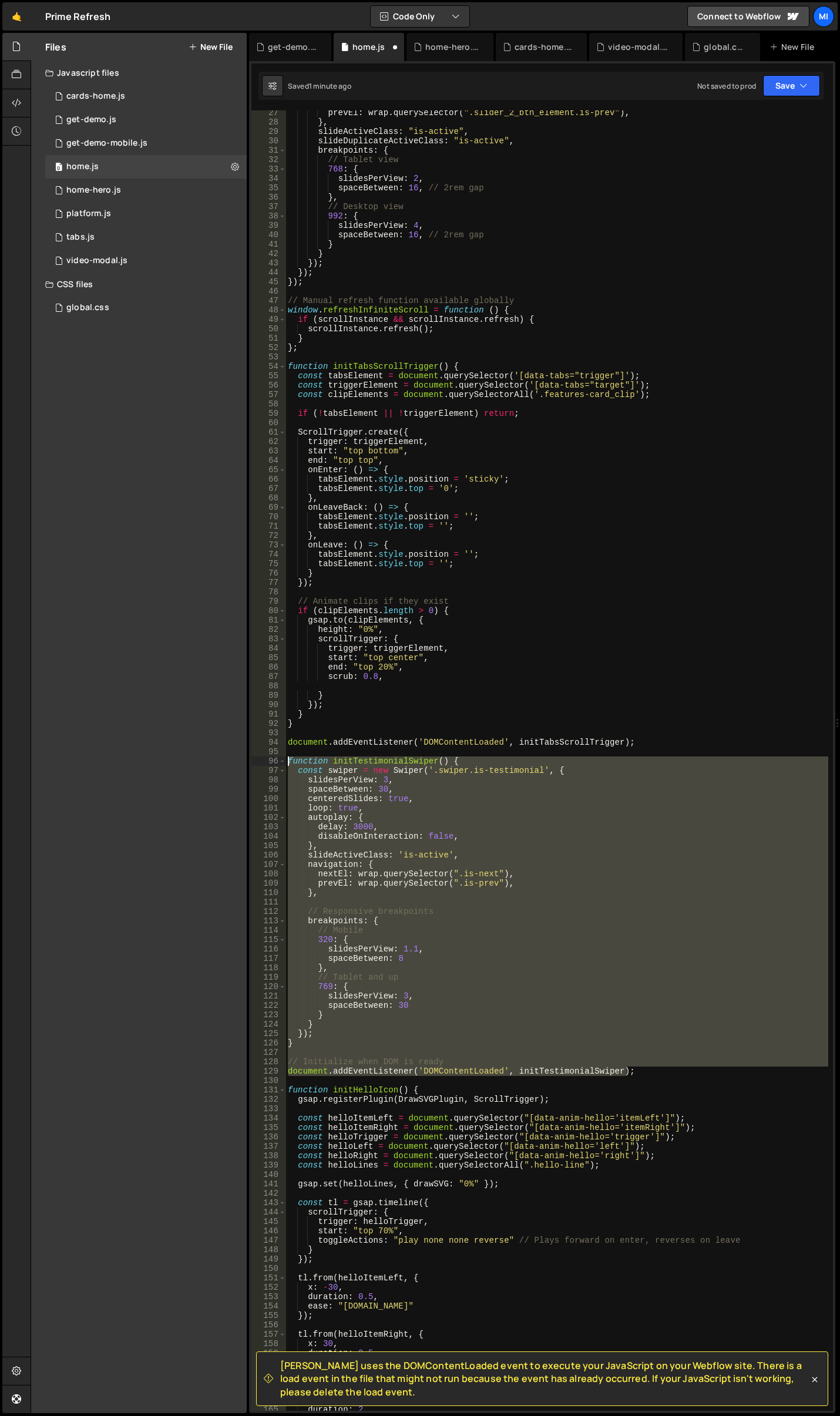
drag, startPoint x: 639, startPoint y: 1071, endPoint x: 259, endPoint y: 762, distance: 489.8
click at [259, 762] on div "27 28 29 30 31 32 33 34 35 36 37 38 39 40 41 42 43 44 45 46 47 48 49 50 51 52 5…" at bounding box center [542, 760] width 581 height 1300
paste textarea "document.addEventListener('DOMContentLoaded', initTestimonialSwiper);"
type textarea "document.addEventListener('DOMContentLoaded', initTestimonialSwiper);"
